Goal: Information Seeking & Learning: Learn about a topic

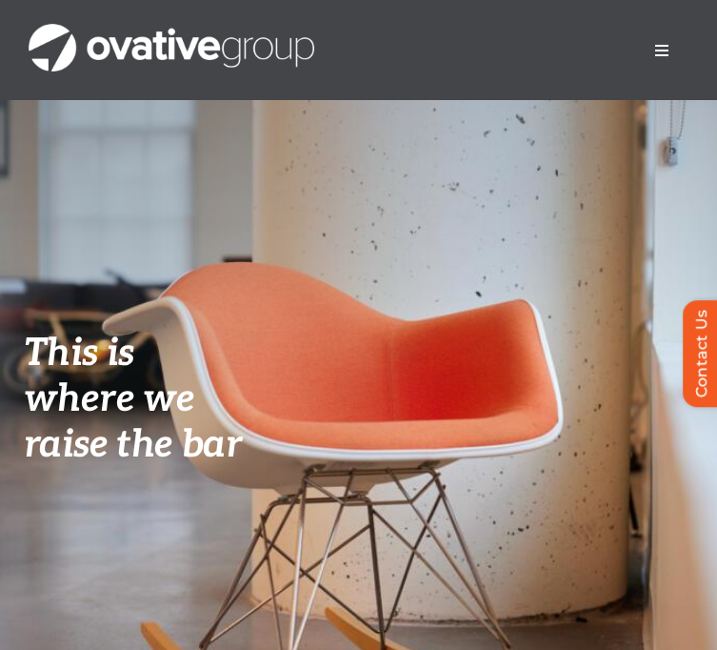
scroll to position [3951, 0]
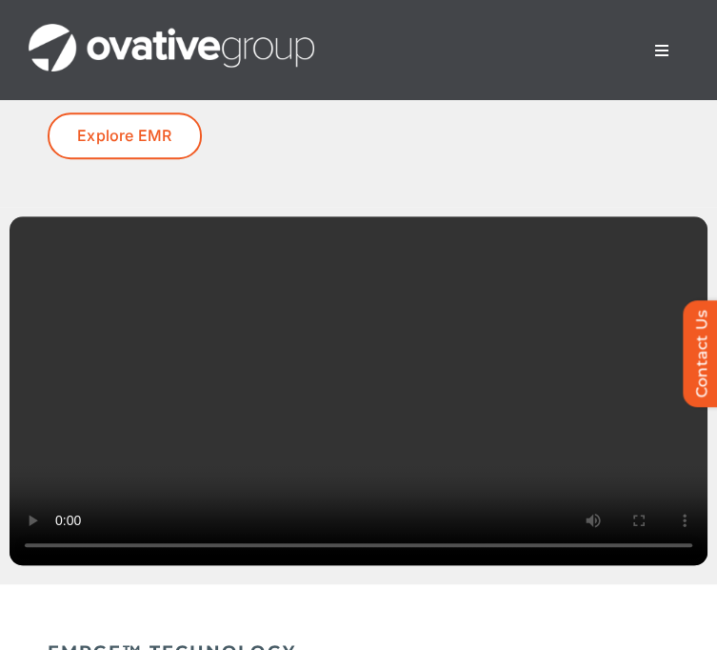
click at [649, 47] on button "Toggle Navigation" at bounding box center [662, 50] width 53 height 38
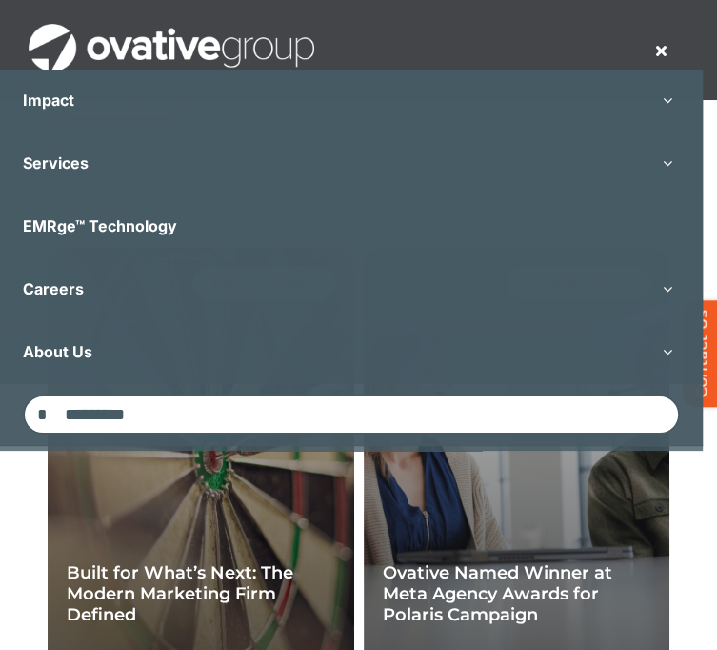
scroll to position [5628, 0]
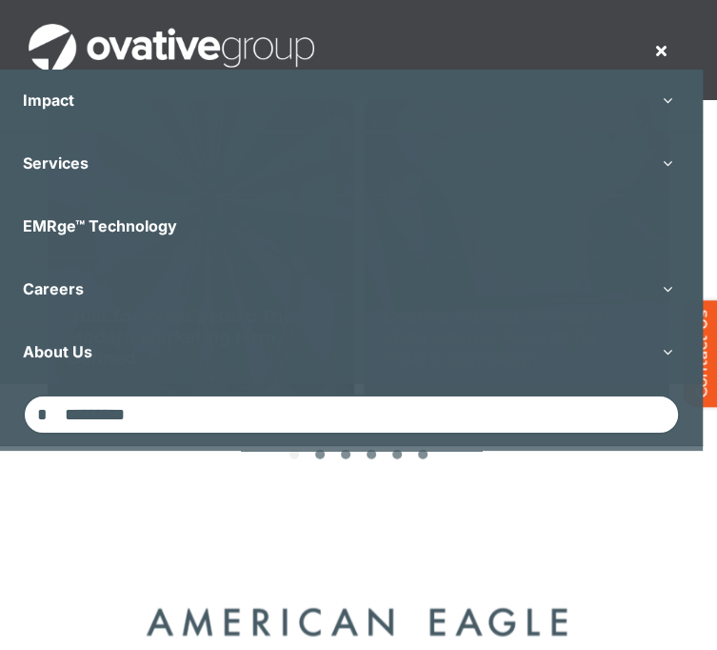
click at [667, 44] on span "Menu" at bounding box center [662, 50] width 15 height 15
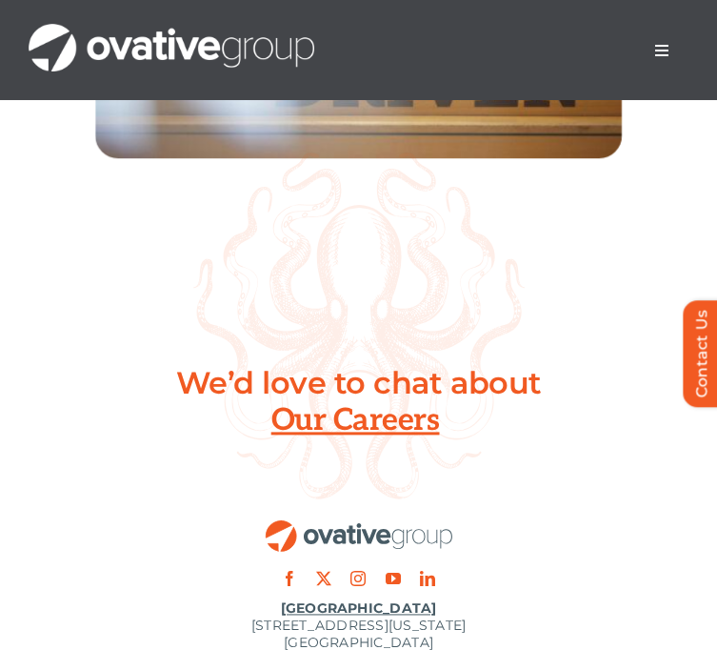
scroll to position [8436, 0]
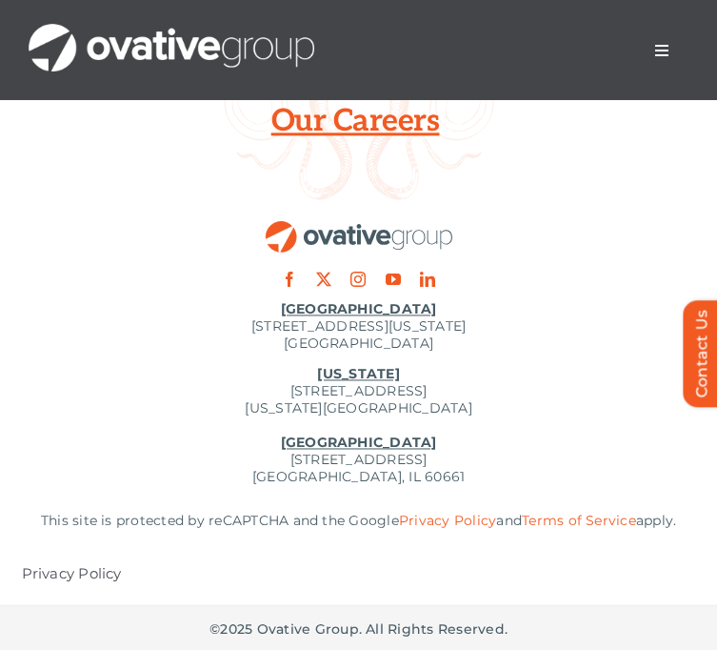
click at [668, 52] on span "Menu" at bounding box center [662, 50] width 15 height 15
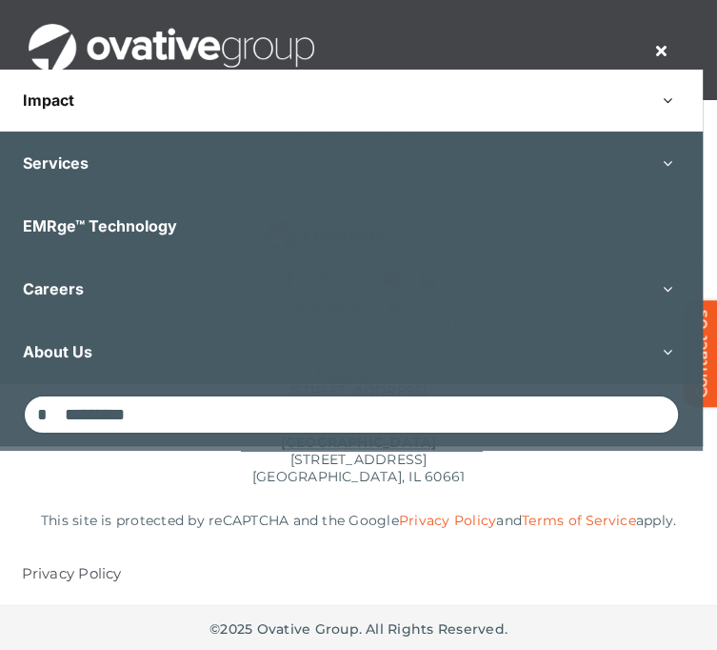
click at [669, 101] on button "Open submenu of Impact" at bounding box center [668, 101] width 71 height 62
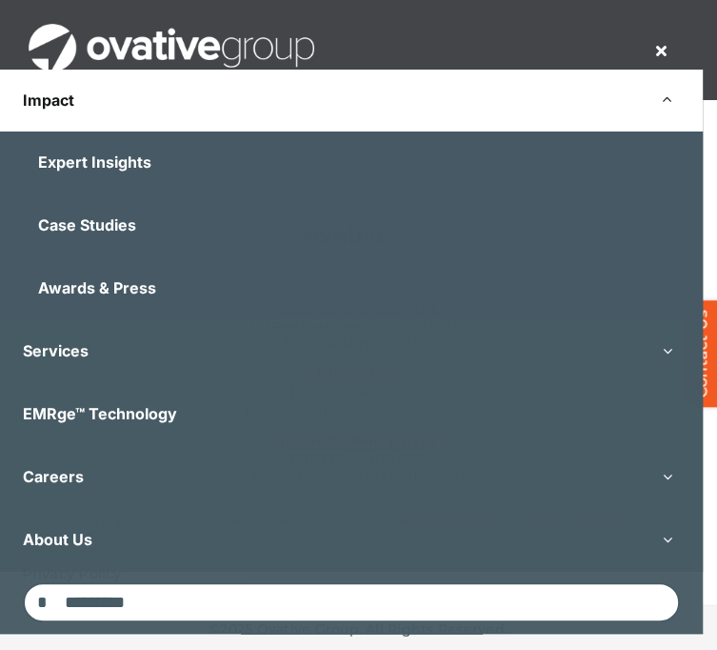
click at [669, 101] on button "Open submenu of Impact" at bounding box center [668, 101] width 71 height 62
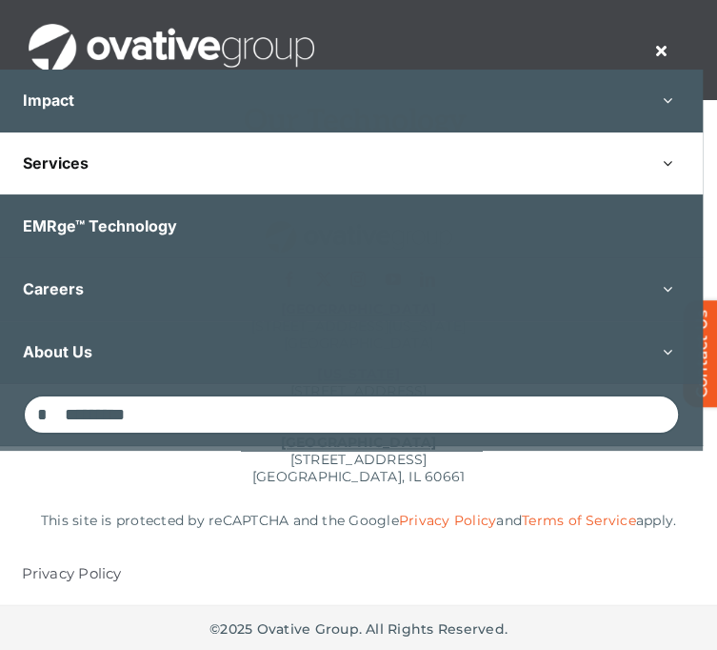
click at [675, 156] on button "Open submenu of Services" at bounding box center [668, 163] width 71 height 62
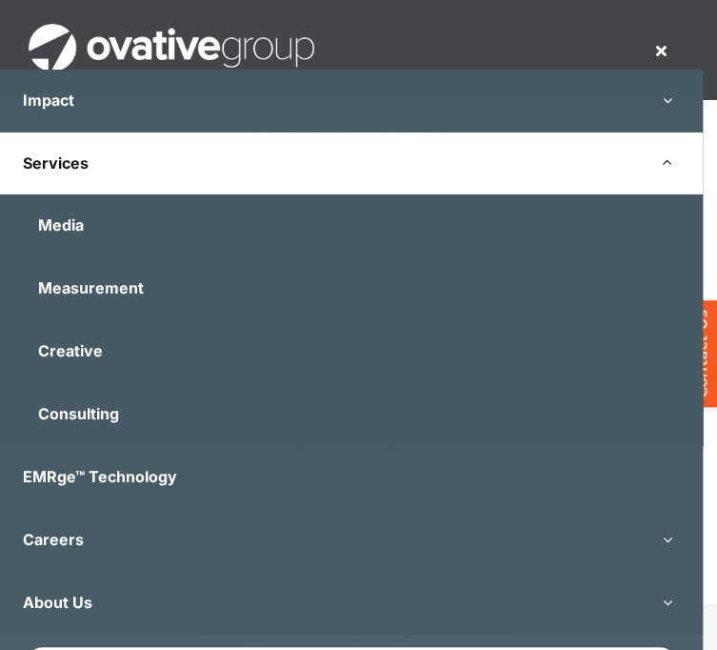
click at [675, 156] on button "Open submenu of Services" at bounding box center [668, 163] width 71 height 62
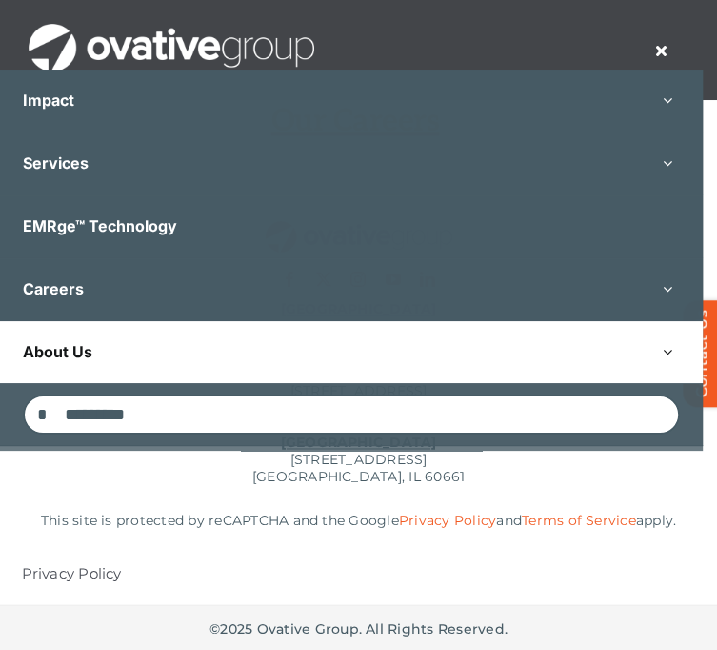
click at [674, 352] on button "Open submenu of About Us" at bounding box center [668, 352] width 71 height 62
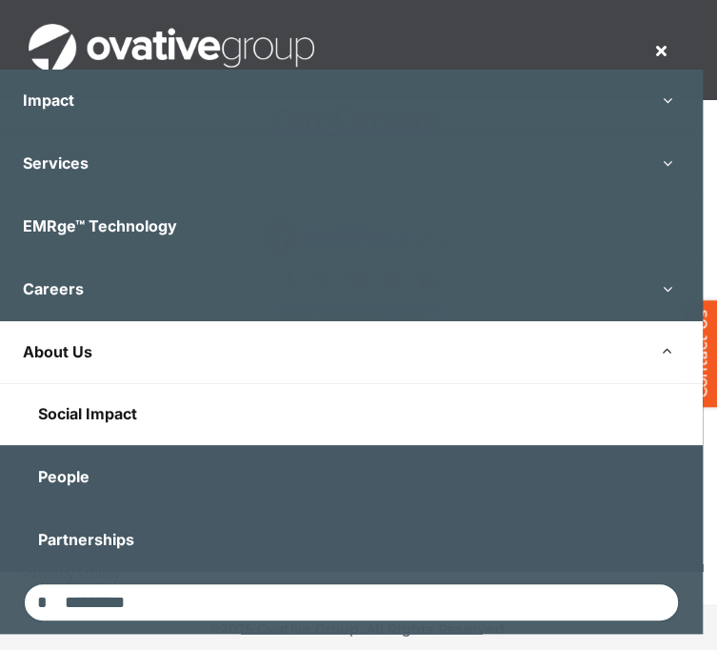
click at [135, 425] on link "Social Impact" at bounding box center [351, 414] width 703 height 62
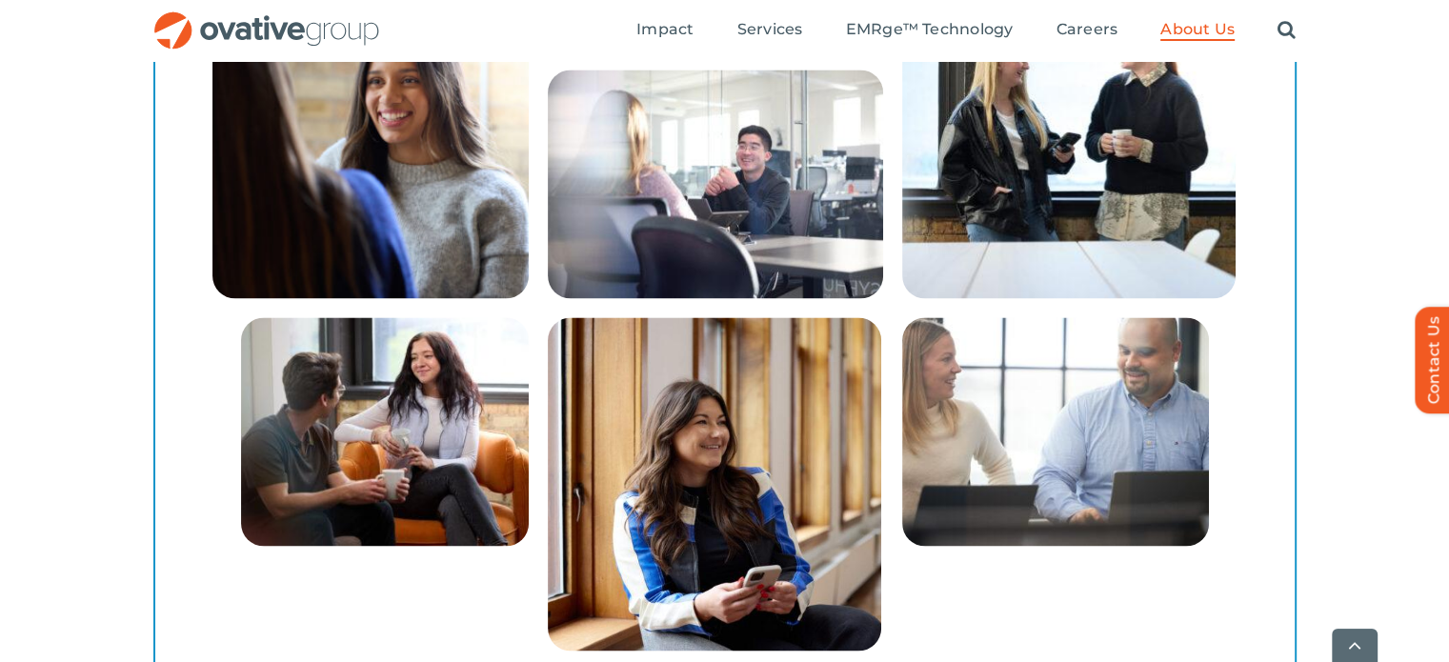
scroll to position [3045, 0]
